Goal: Information Seeking & Learning: Learn about a topic

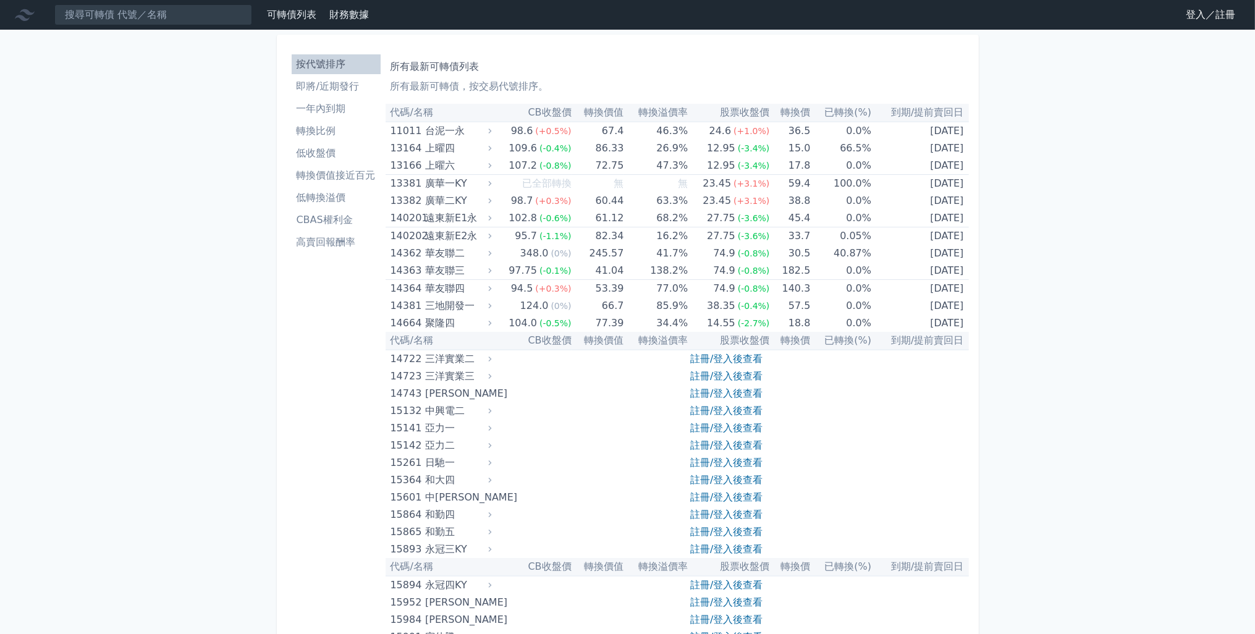
click at [331, 63] on li "按代號排序" at bounding box center [336, 64] width 89 height 15
click at [709, 111] on th "股票收盤價" at bounding box center [729, 113] width 82 height 18
click at [722, 112] on th "股票收盤價" at bounding box center [729, 113] width 82 height 18
click at [338, 174] on li "轉換價值接近百元" at bounding box center [336, 175] width 89 height 15
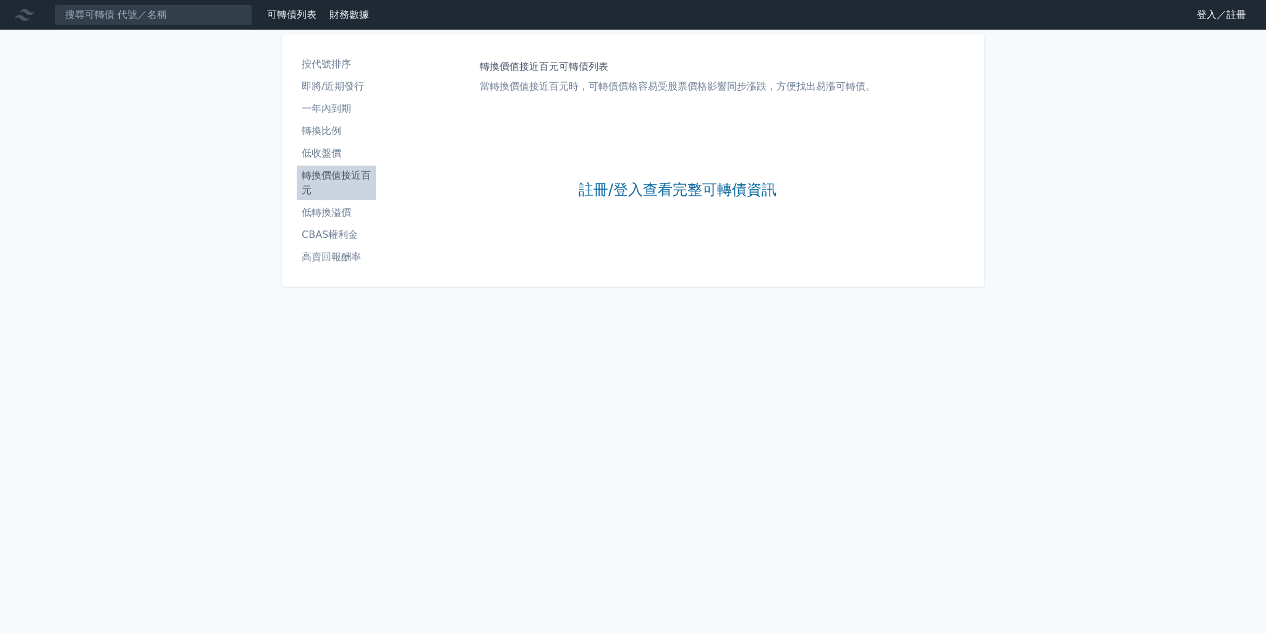
click at [705, 205] on div "註冊/登入查看完整可轉債資訊" at bounding box center [678, 190] width 198 height 163
click at [698, 169] on div "註冊/登入查看完整可轉債資訊" at bounding box center [678, 190] width 198 height 163
click at [698, 186] on link "註冊/登入查看完整可轉債資訊" at bounding box center [678, 190] width 198 height 20
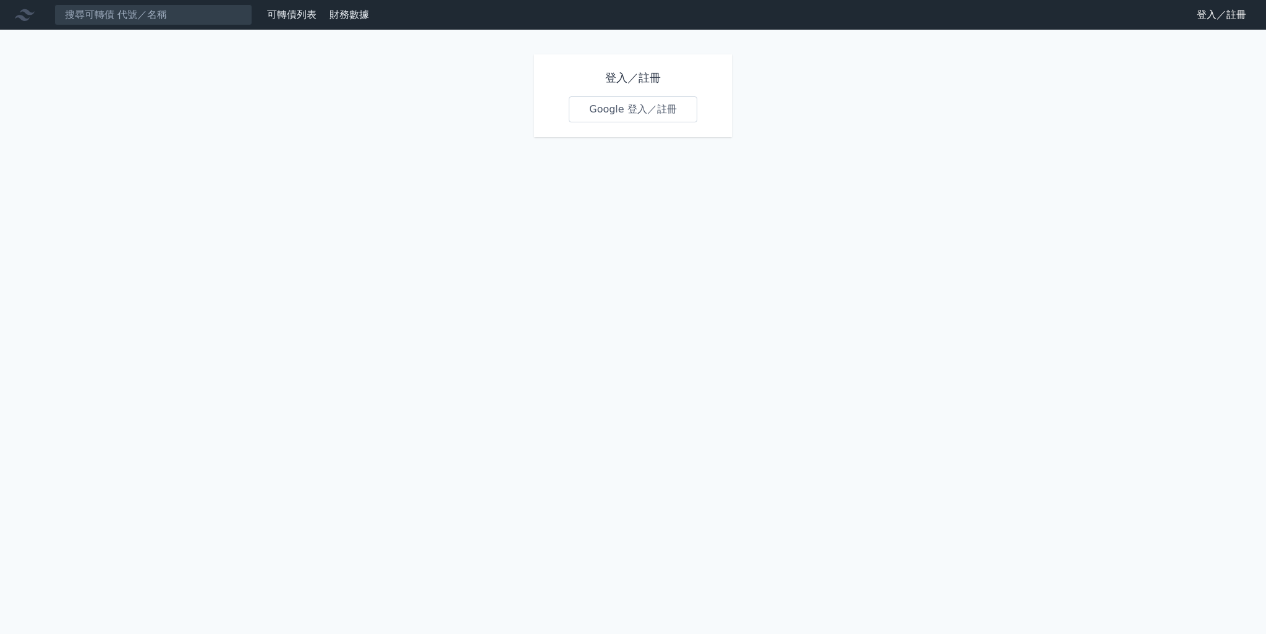
click at [616, 109] on link "Google 登入／註冊" at bounding box center [633, 109] width 129 height 26
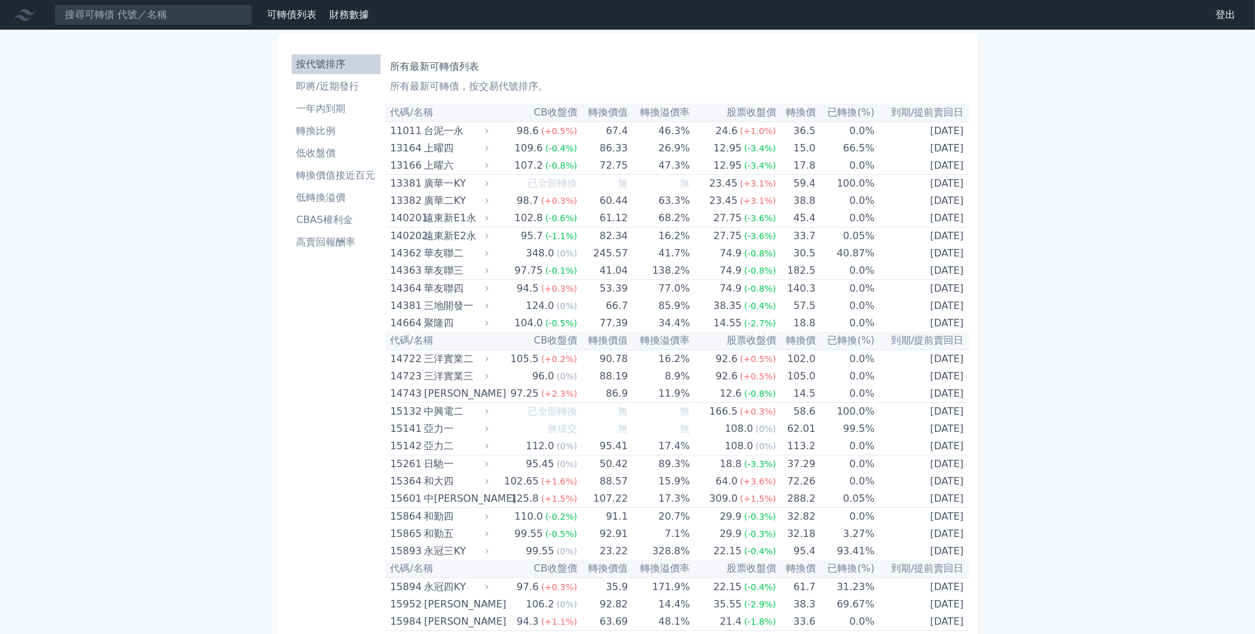
click at [355, 92] on li "即將/近期發行" at bounding box center [336, 86] width 89 height 15
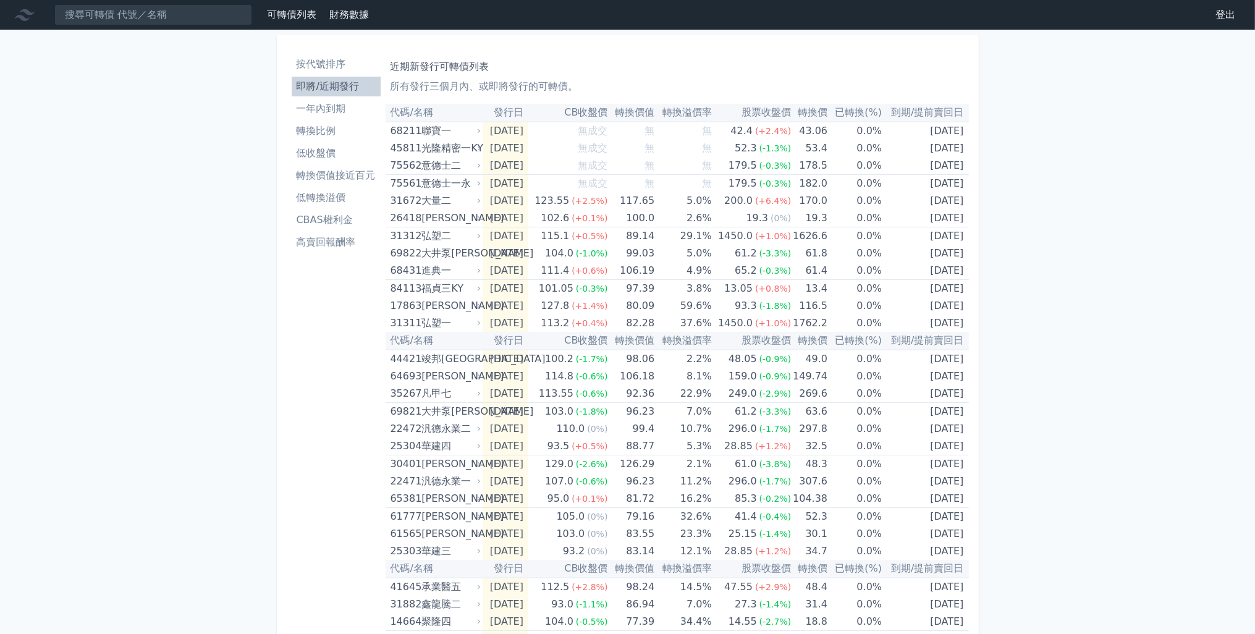
click at [334, 107] on li "一年內到期" at bounding box center [336, 108] width 89 height 15
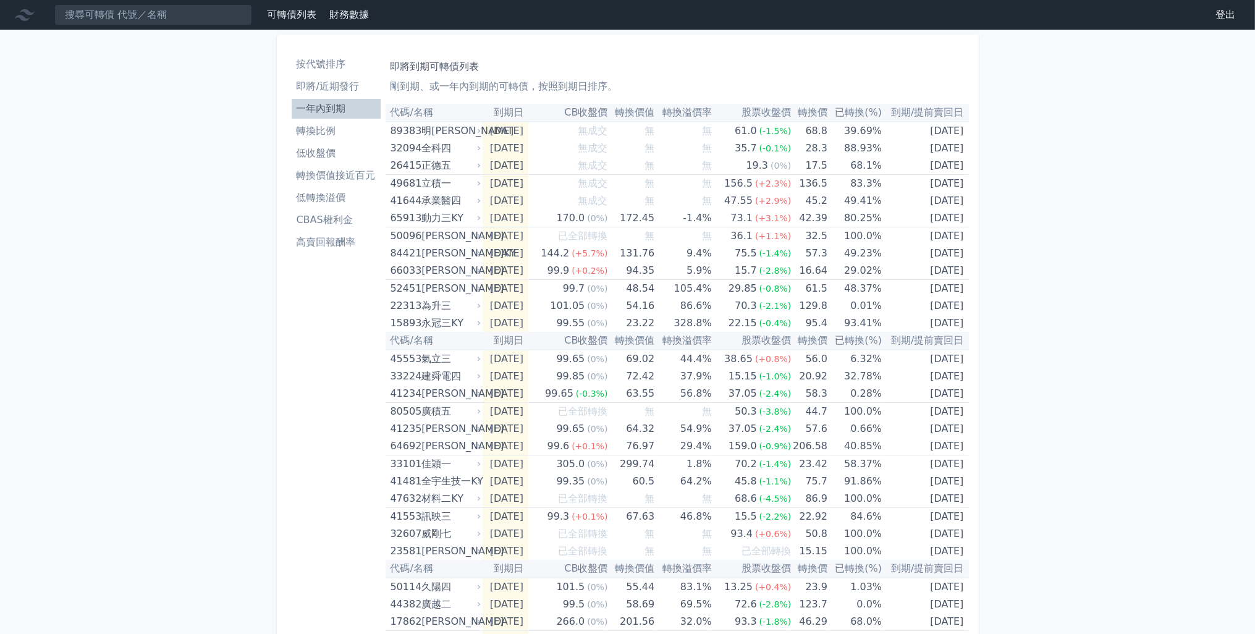
click at [336, 135] on li "轉換比例" at bounding box center [336, 131] width 89 height 15
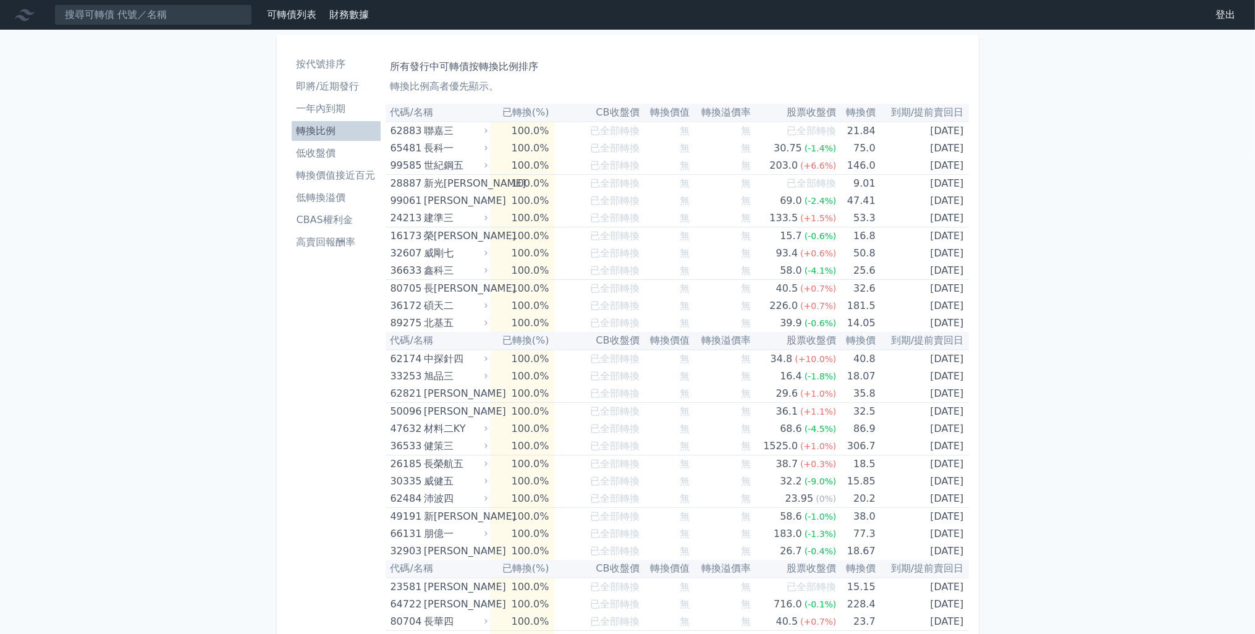
click at [341, 151] on li "低收盤價" at bounding box center [336, 153] width 89 height 15
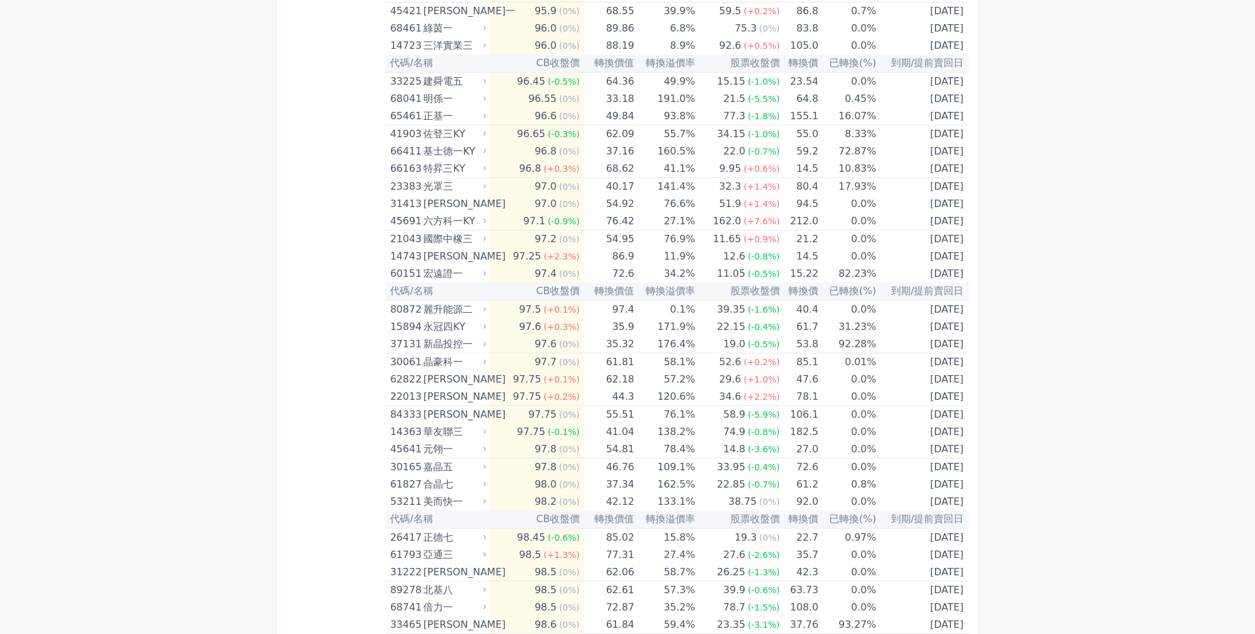
scroll to position [865, 0]
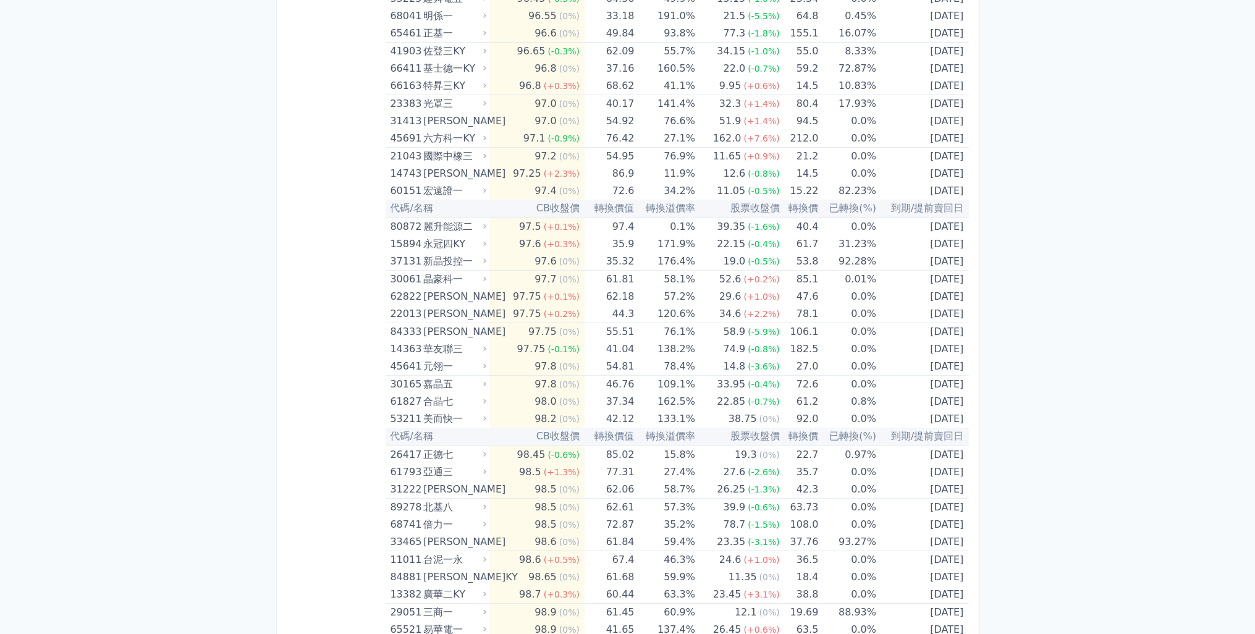
drag, startPoint x: 360, startPoint y: 469, endPoint x: 360, endPoint y: 453, distance: 16.1
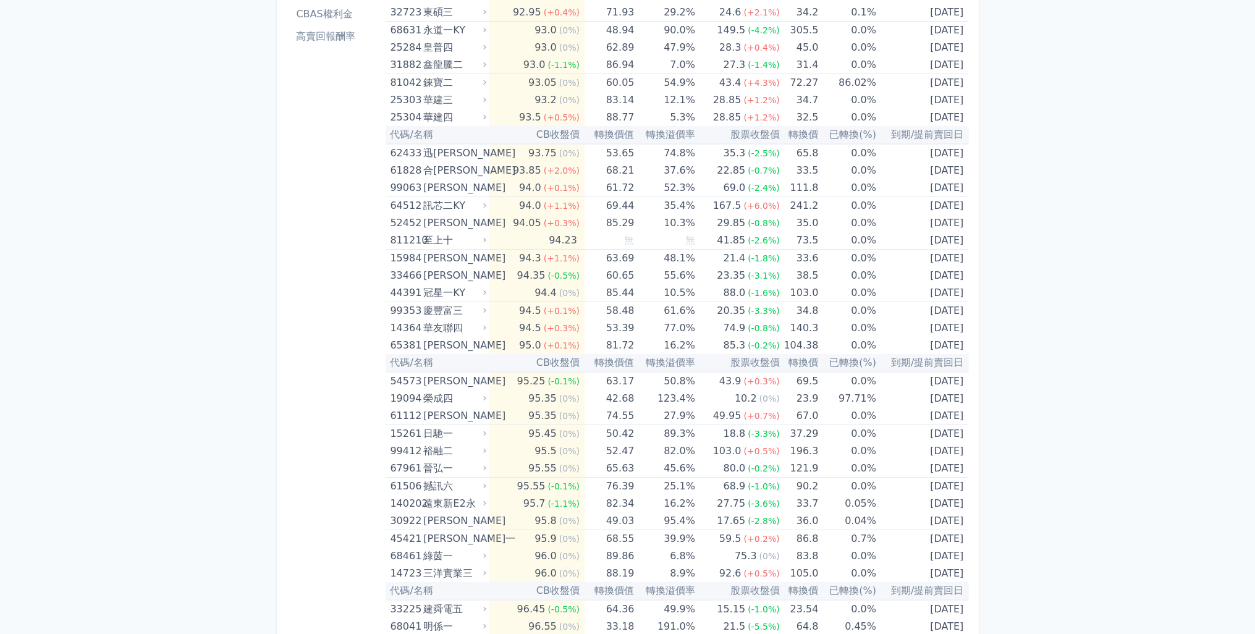
scroll to position [0, 0]
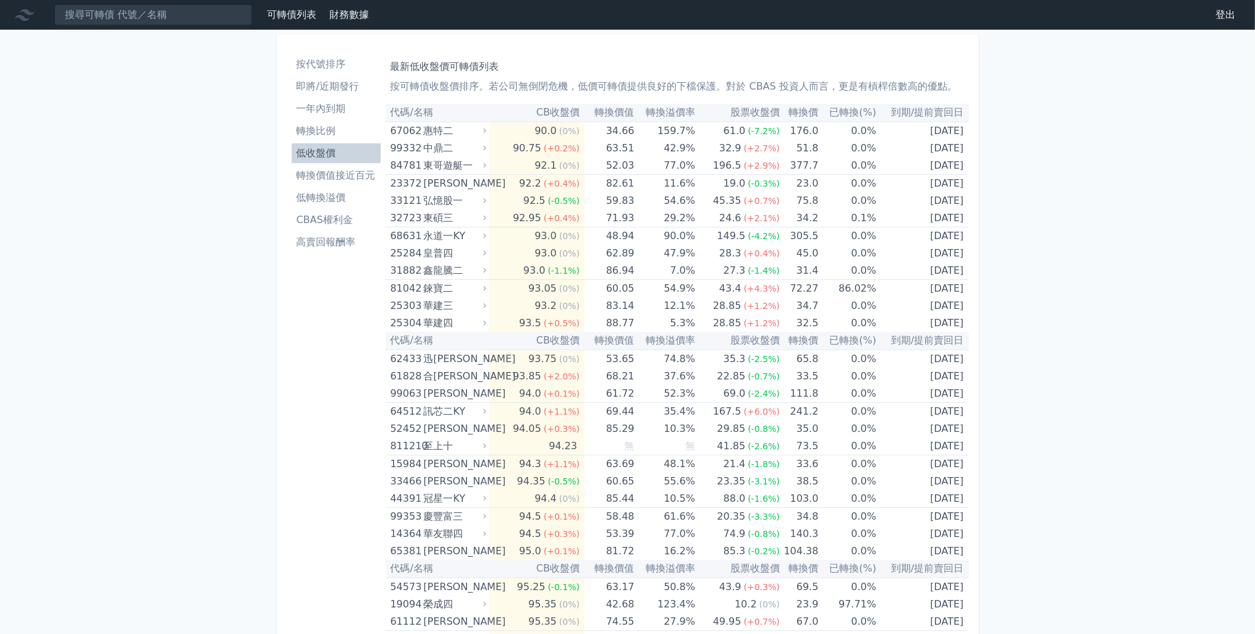
click at [339, 172] on li "轉換價值接近百元" at bounding box center [336, 175] width 89 height 15
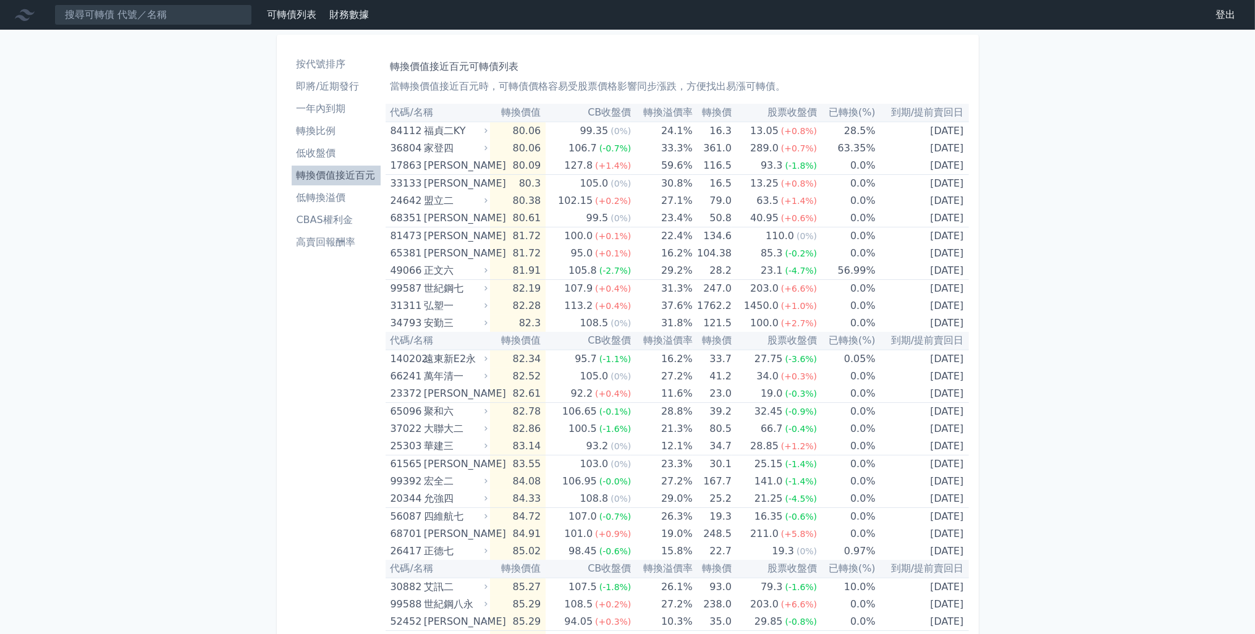
click at [329, 156] on li "低收盤價" at bounding box center [336, 153] width 89 height 15
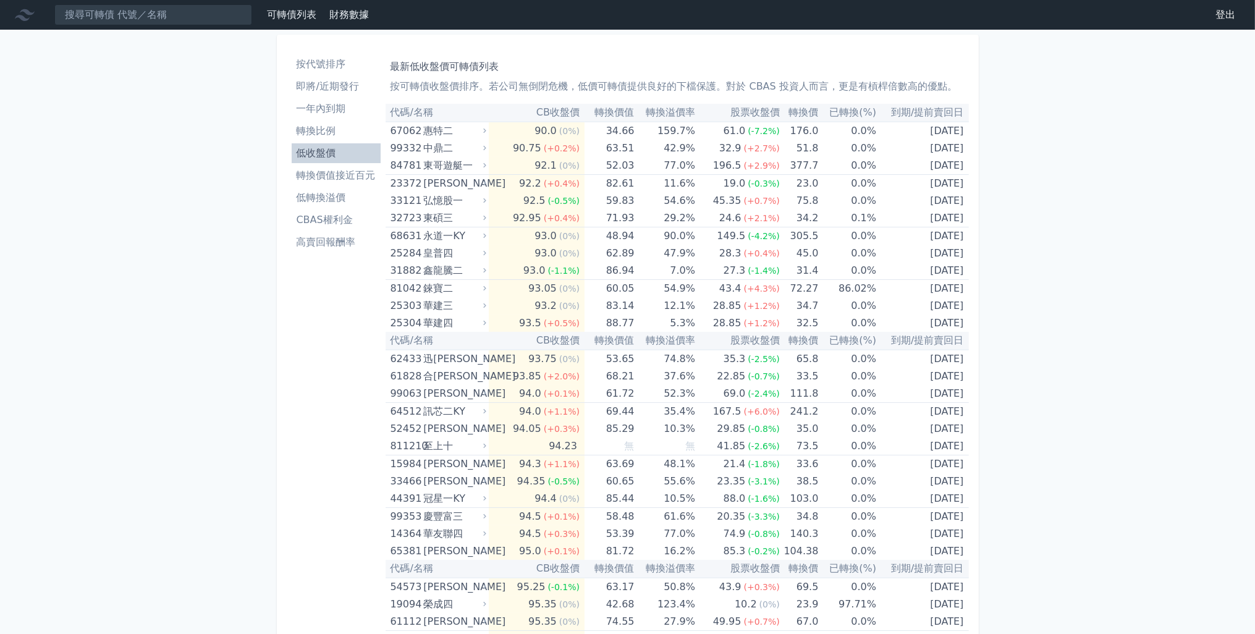
click at [430, 169] on div "東哥遊艇一" at bounding box center [453, 165] width 61 height 17
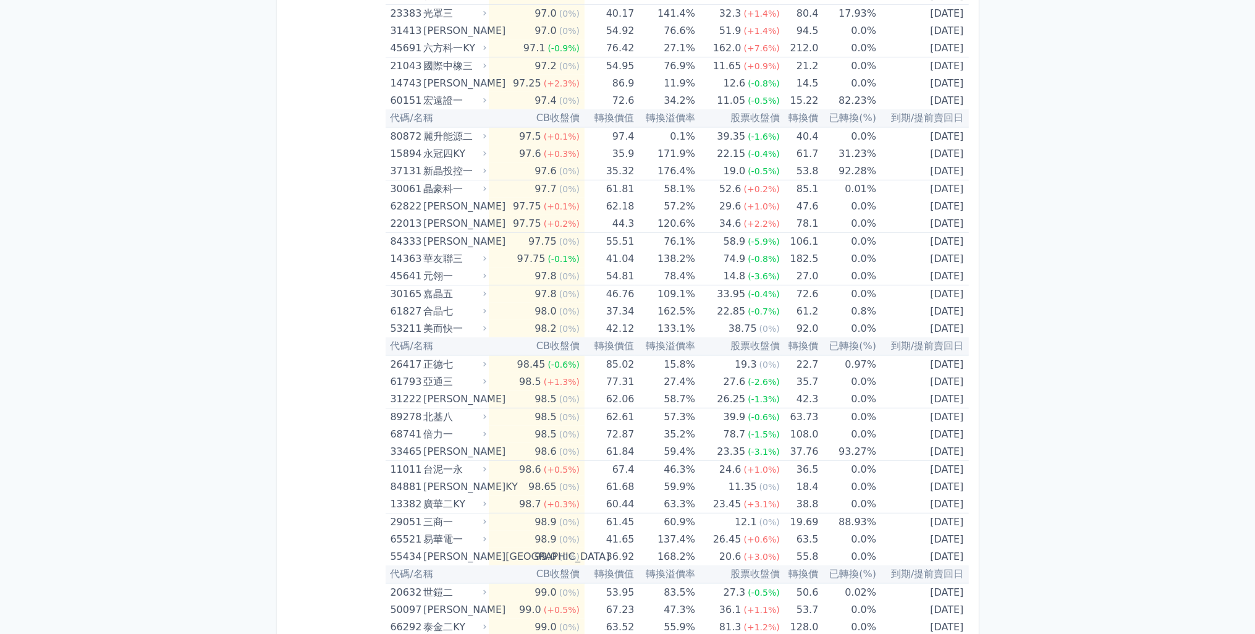
scroll to position [927, 0]
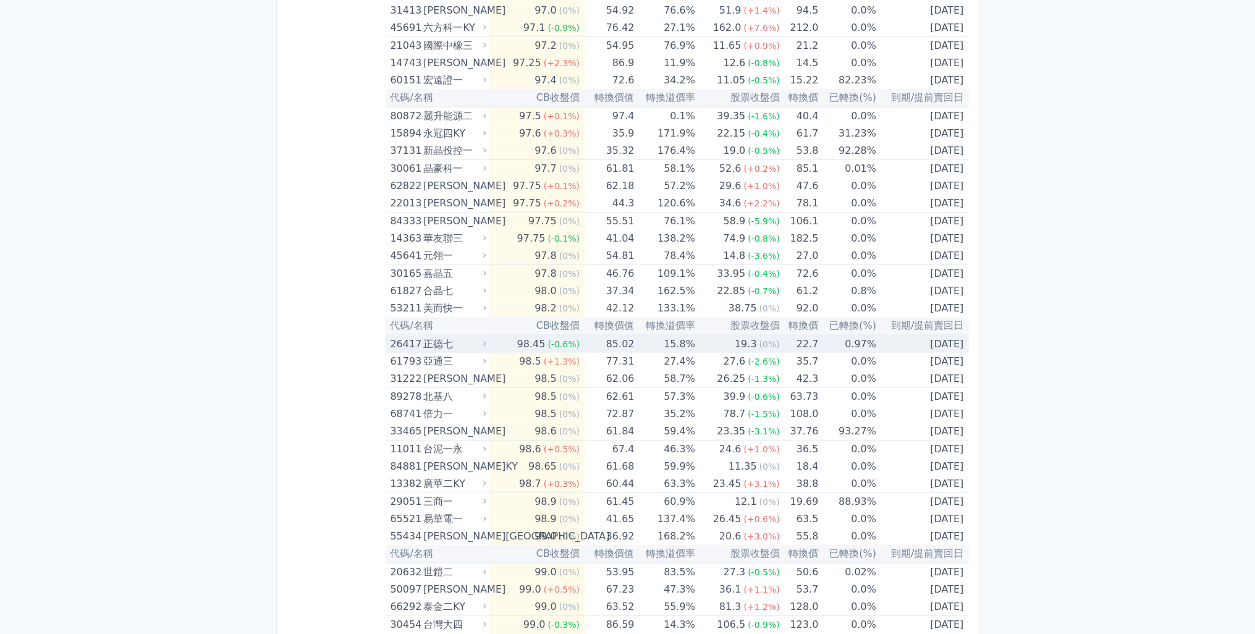
click at [393, 342] on div "26417" at bounding box center [406, 344] width 30 height 17
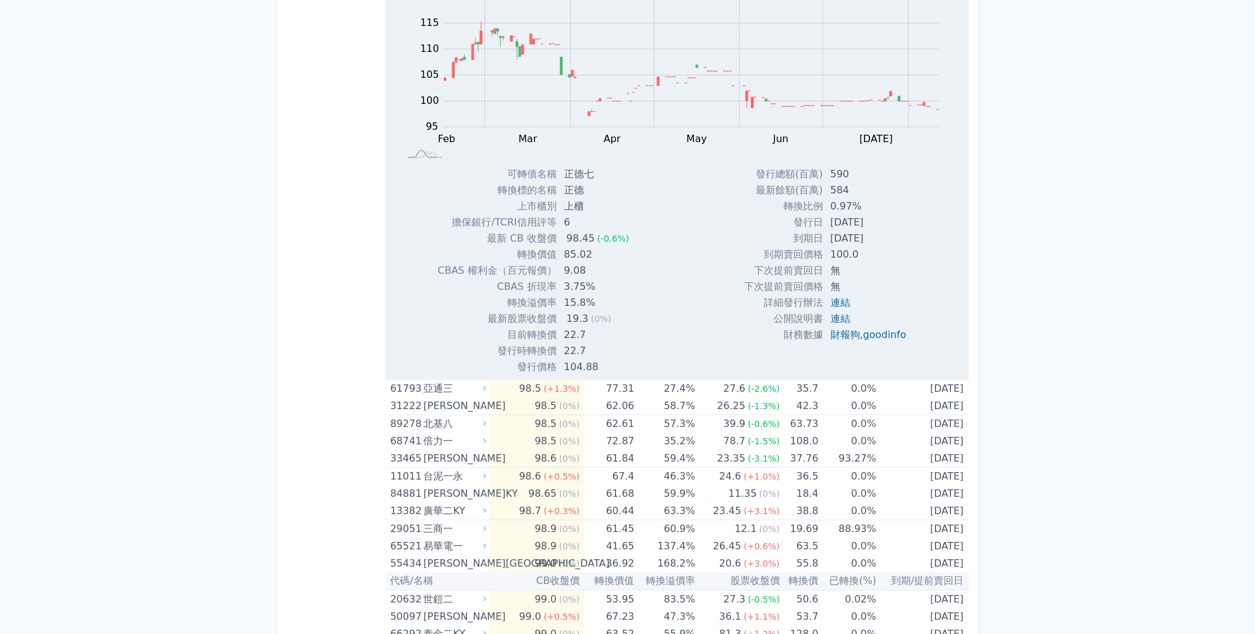
scroll to position [1360, 0]
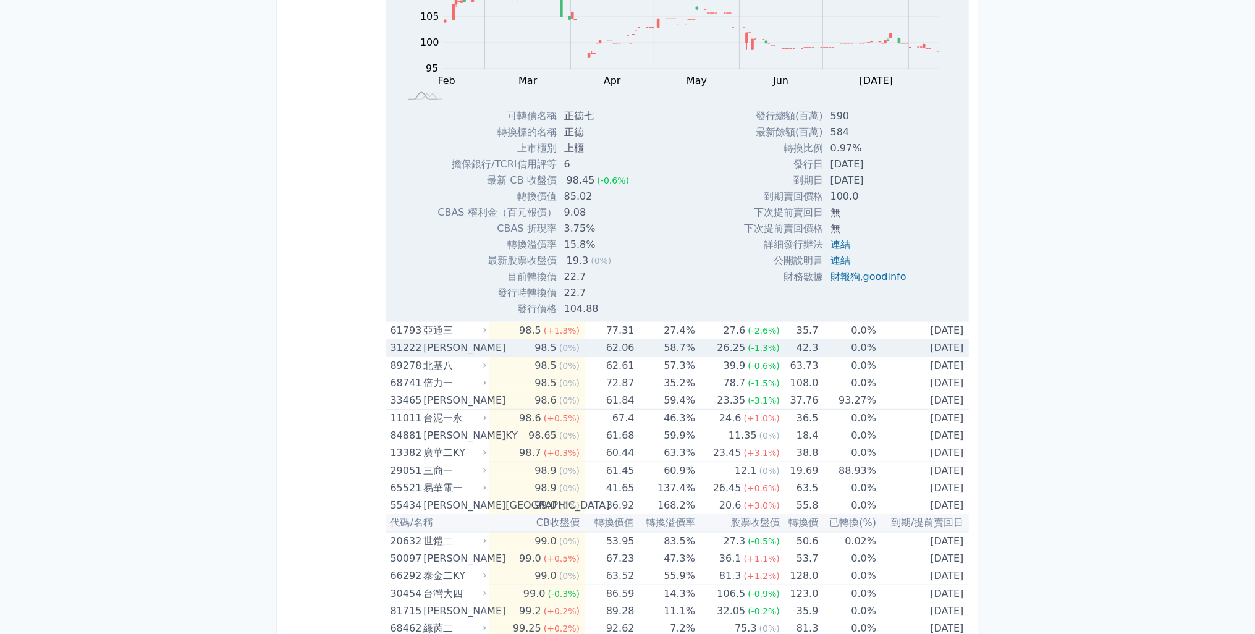
click at [444, 357] on div "北基八" at bounding box center [453, 365] width 61 height 17
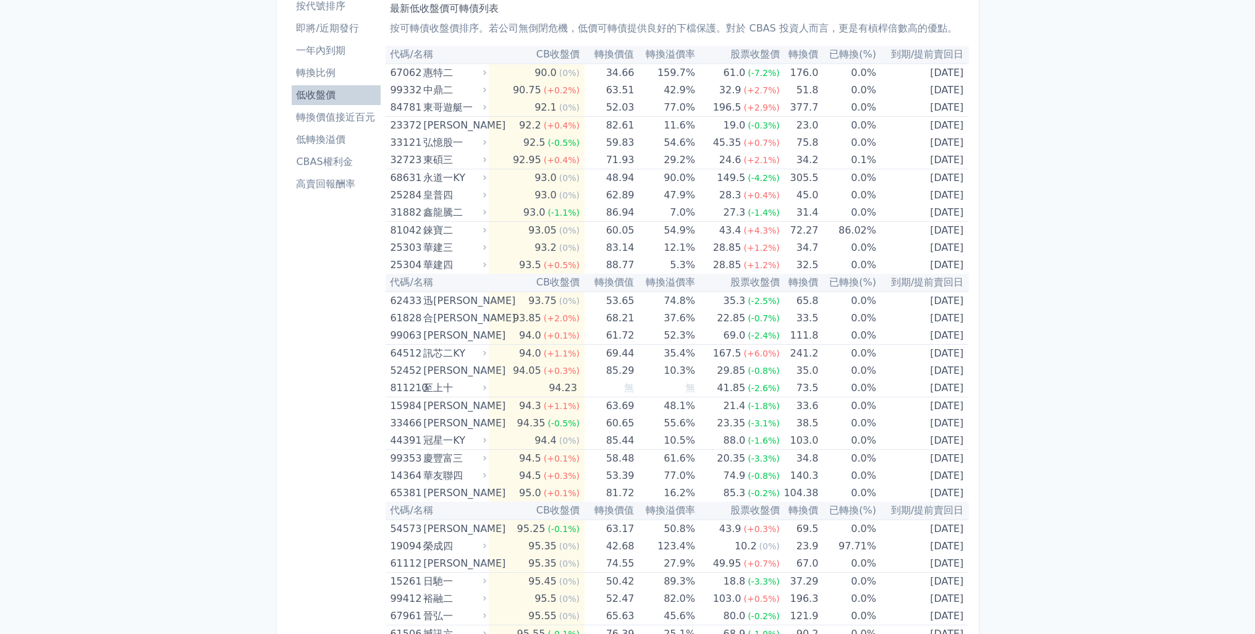
scroll to position [0, 0]
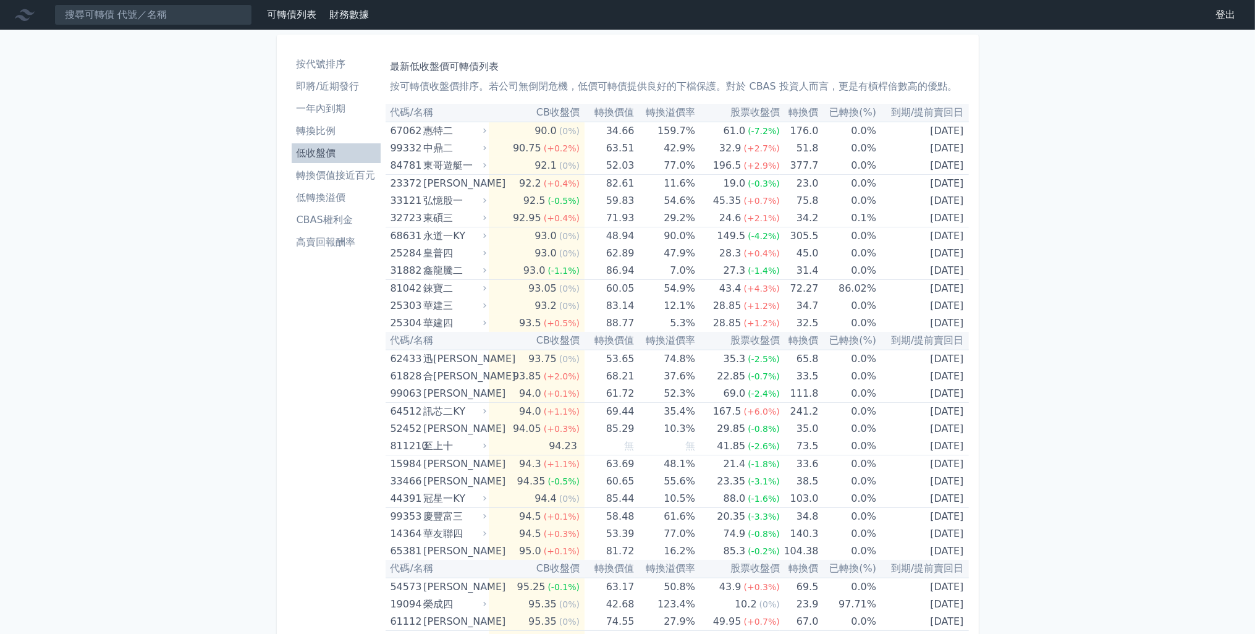
click at [317, 63] on li "按代號排序" at bounding box center [336, 64] width 89 height 15
